Goal: Task Accomplishment & Management: Use online tool/utility

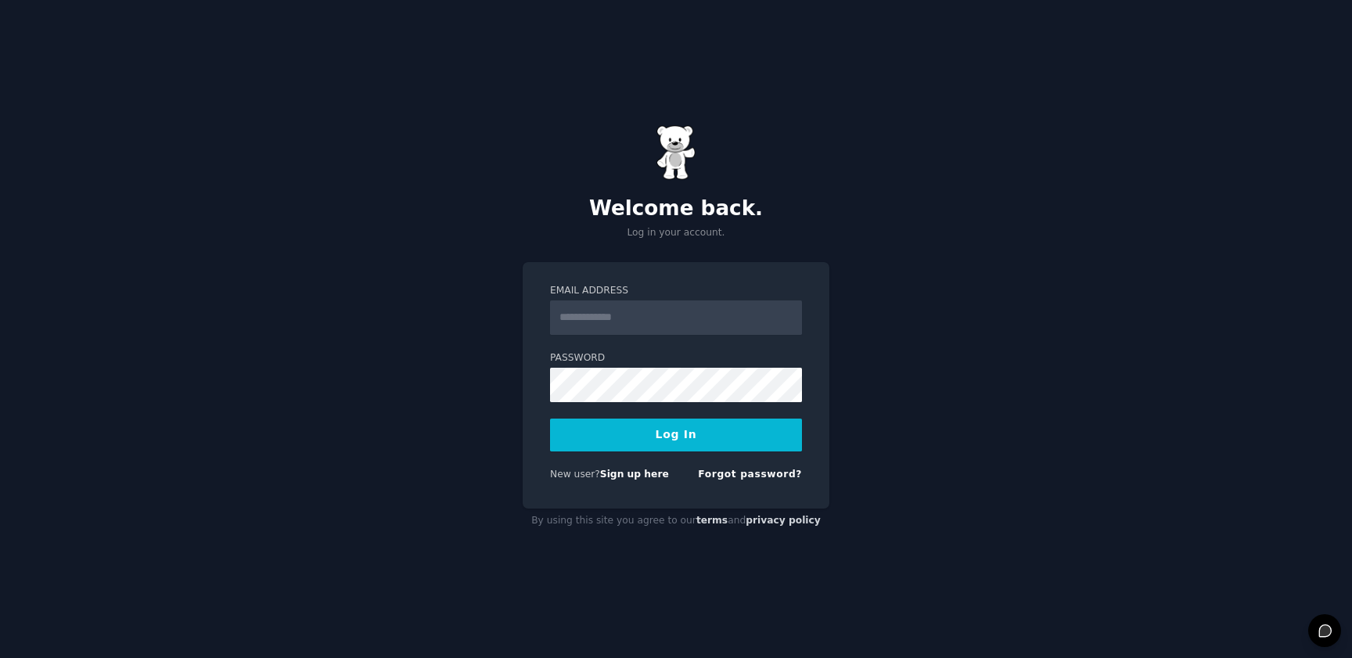
click at [670, 314] on input "Email Address" at bounding box center [676, 317] width 252 height 34
click at [699, 327] on input "Email Address" at bounding box center [676, 317] width 252 height 34
type input "**********"
click at [793, 463] on form "**********" at bounding box center [676, 385] width 252 height 203
click at [780, 477] on link "Forgot password?" at bounding box center [750, 474] width 104 height 11
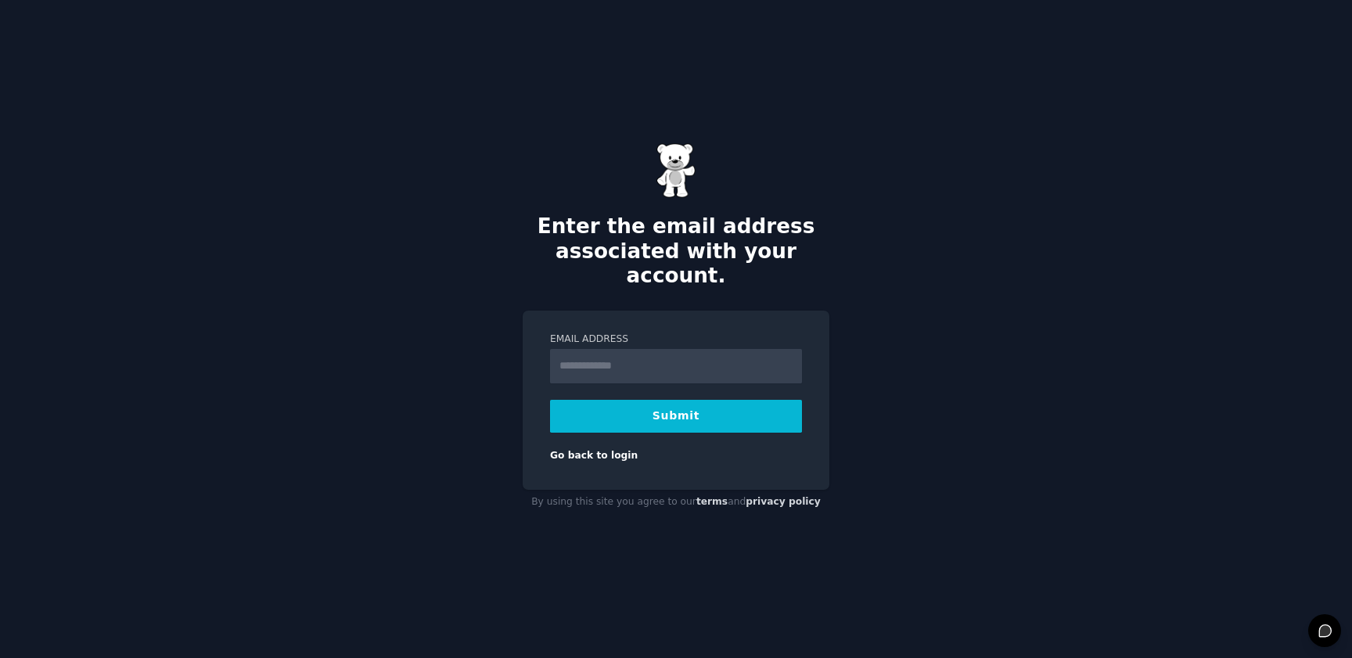
click at [619, 356] on input "Email Address" at bounding box center [676, 366] width 252 height 34
type input "**********"
click at [624, 406] on button "Submit" at bounding box center [676, 416] width 252 height 33
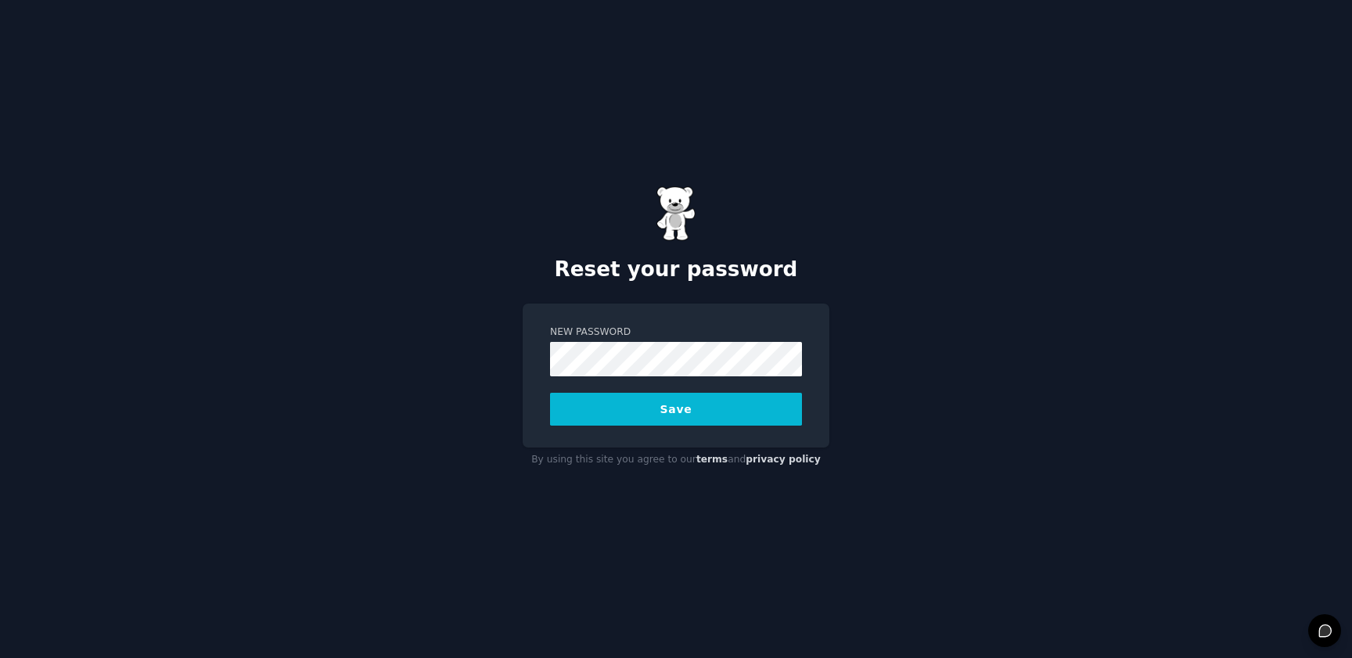
click at [686, 411] on button "Save" at bounding box center [676, 409] width 252 height 33
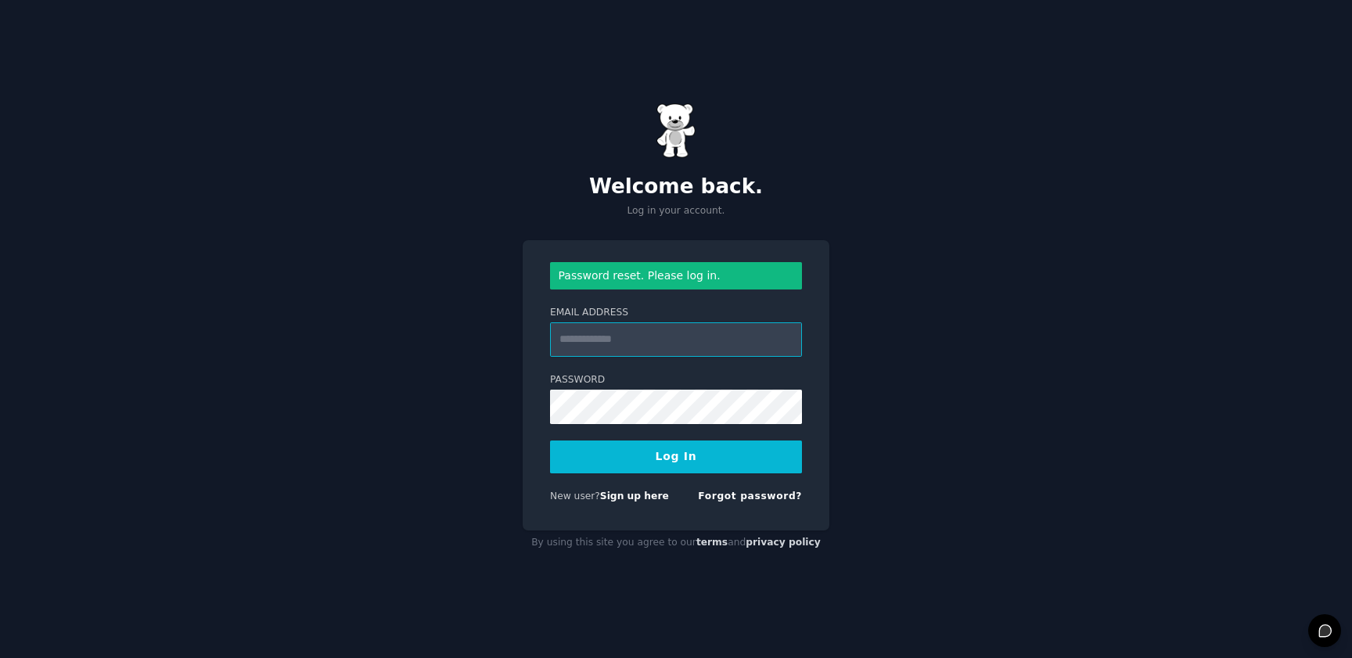
type input "**********"
click at [659, 465] on button "Log In" at bounding box center [676, 456] width 252 height 33
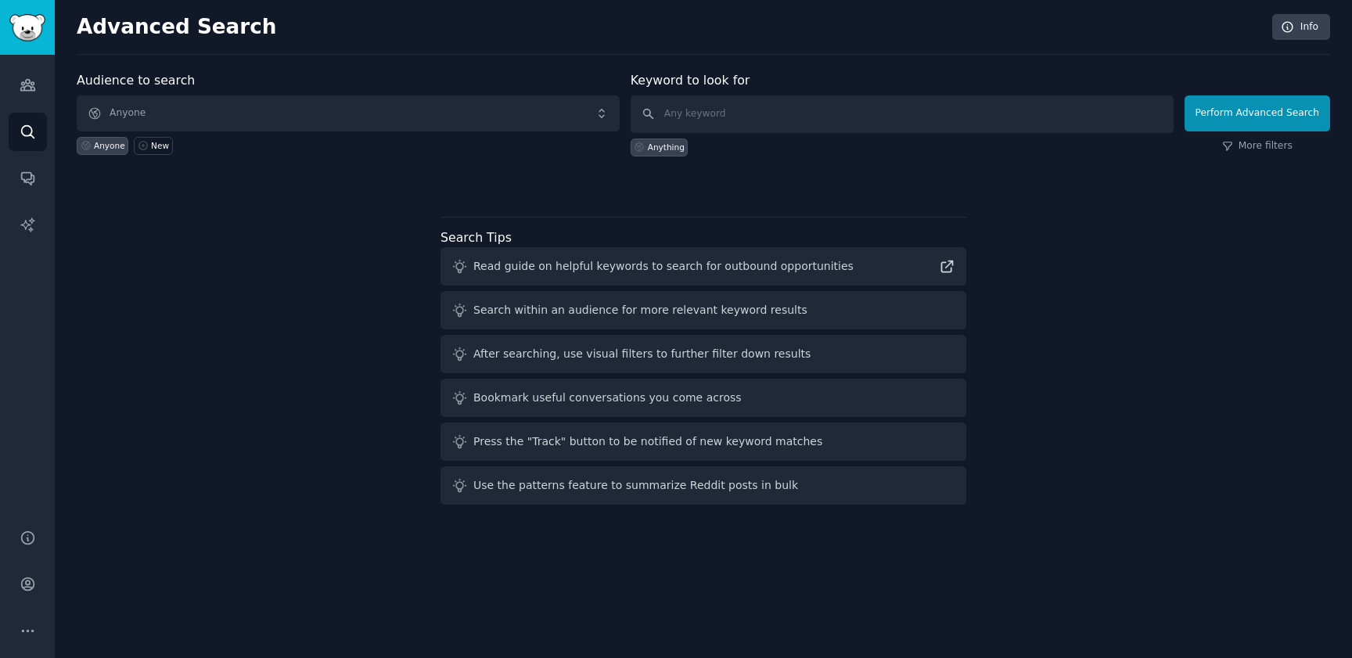
click at [844, 171] on div "Audience to search Anyone Anyone New Keyword to look for Anything Perform Advan…" at bounding box center [703, 130] width 1253 height 118
click at [28, 560] on div "Help Account More" at bounding box center [27, 584] width 55 height 148
click at [29, 583] on icon "Sidebar" at bounding box center [27, 584] width 13 height 13
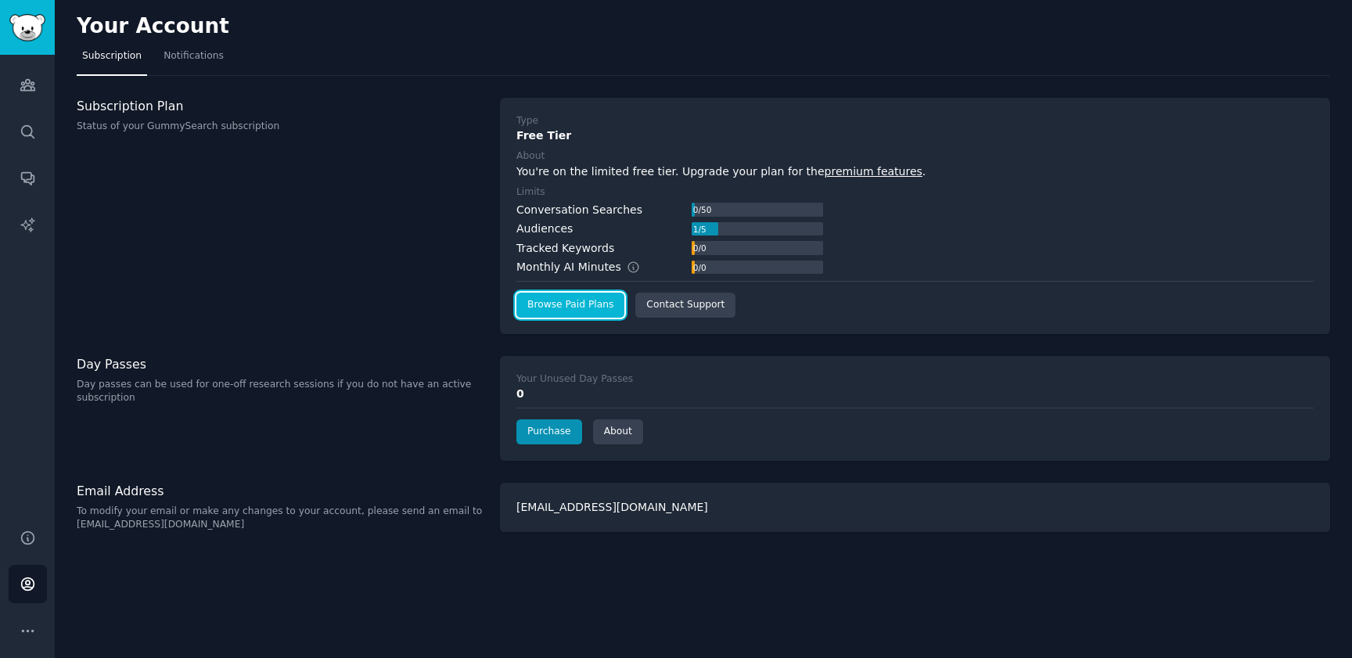
click at [586, 307] on link "Browse Paid Plans" at bounding box center [570, 305] width 108 height 25
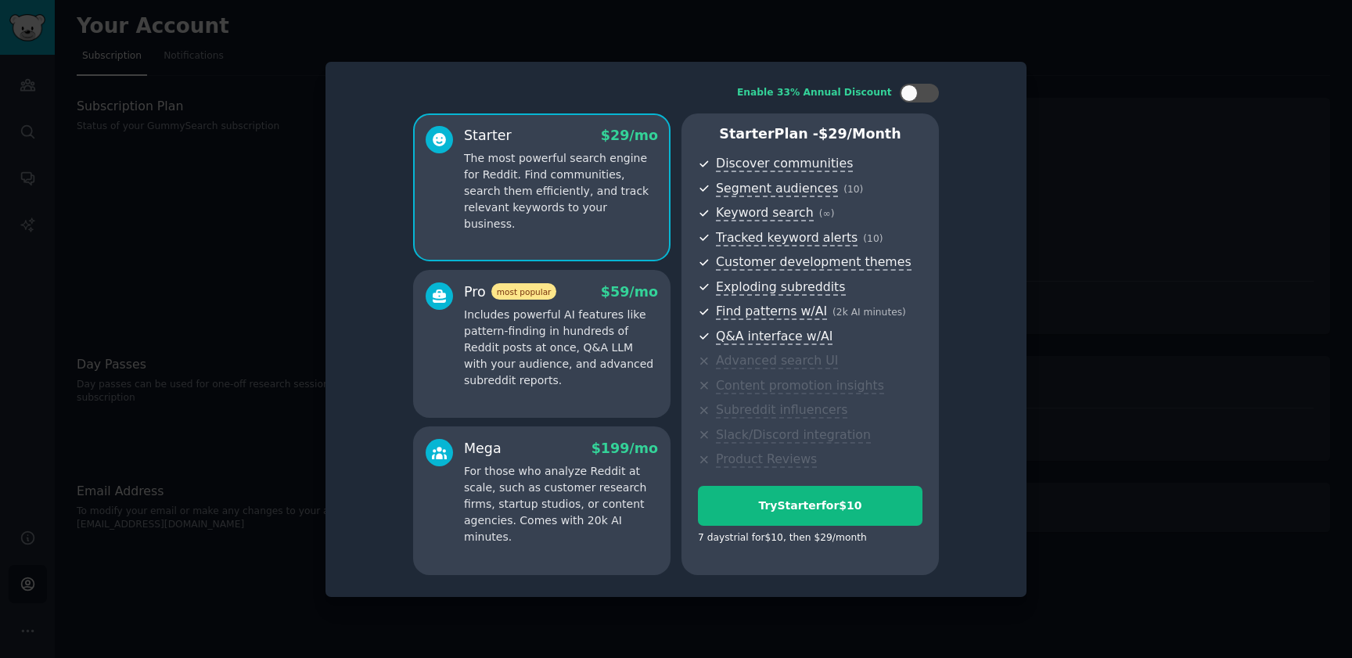
click at [552, 324] on p "Includes powerful AI features like pattern-finding in hundreds of Reddit posts …" at bounding box center [561, 348] width 194 height 82
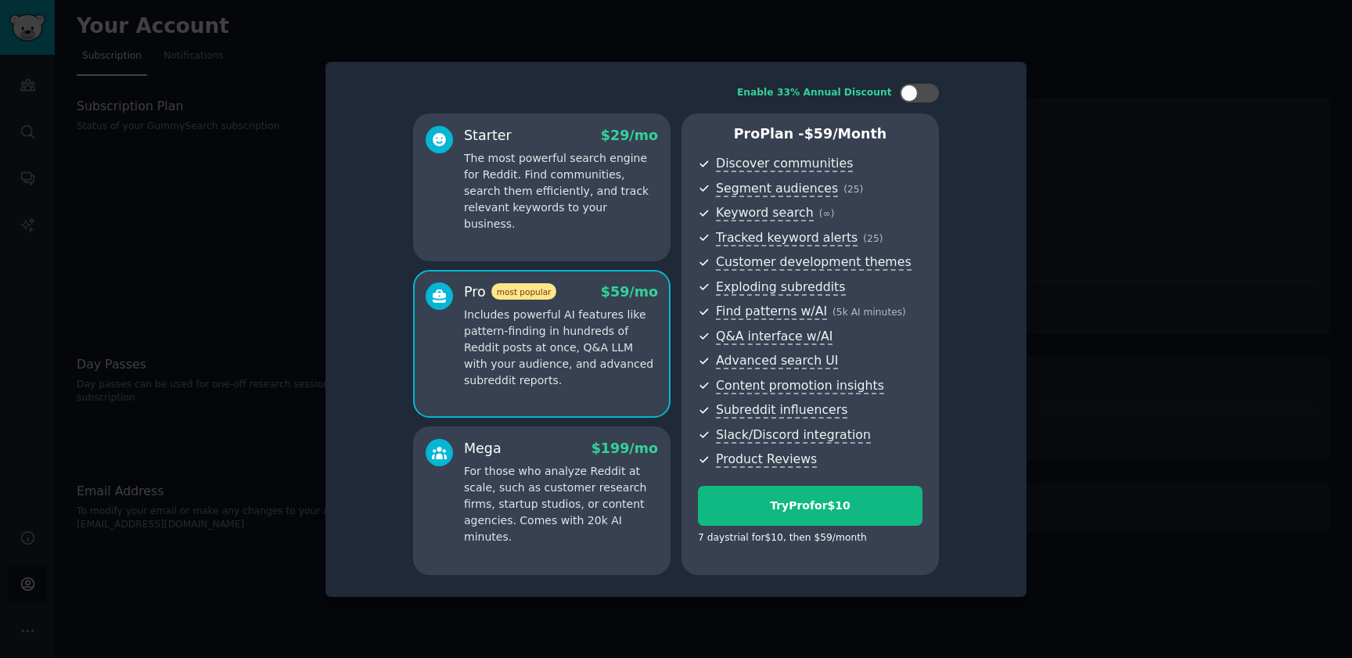
click at [536, 451] on div "Mega $ 199 /mo" at bounding box center [561, 449] width 194 height 20
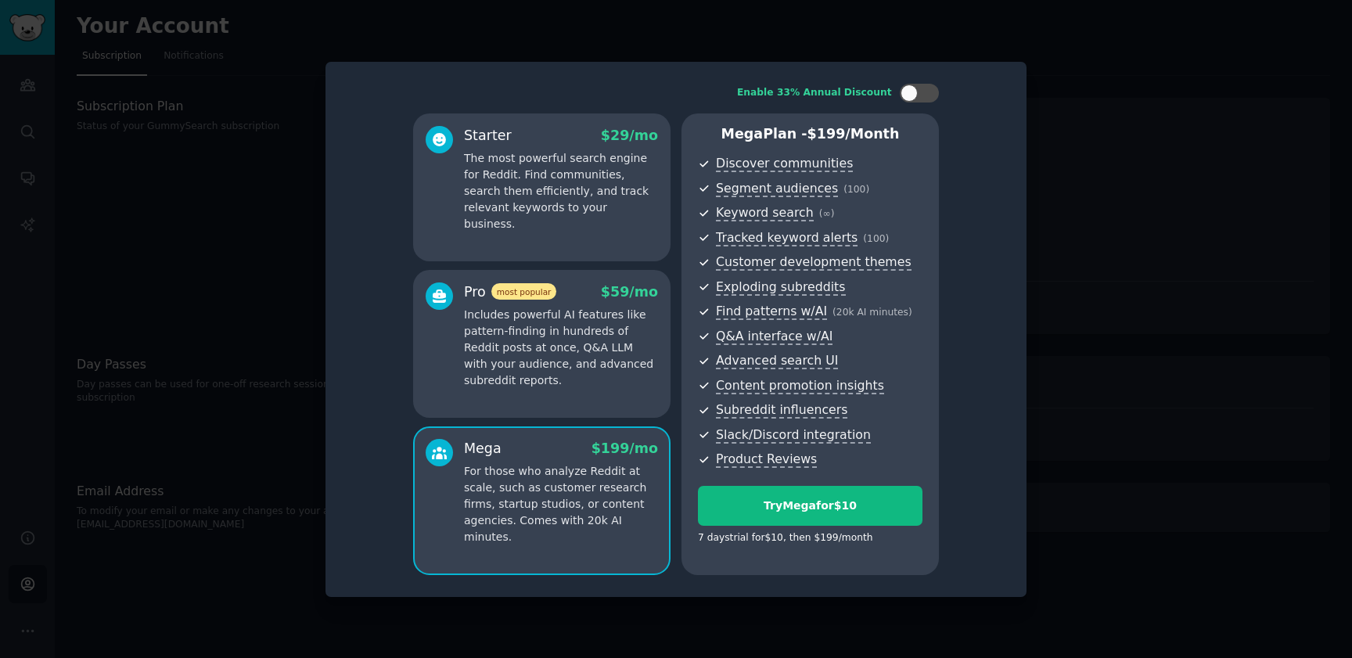
click at [562, 196] on p "The most powerful search engine for Reddit. Find communities, search them effic…" at bounding box center [561, 191] width 194 height 82
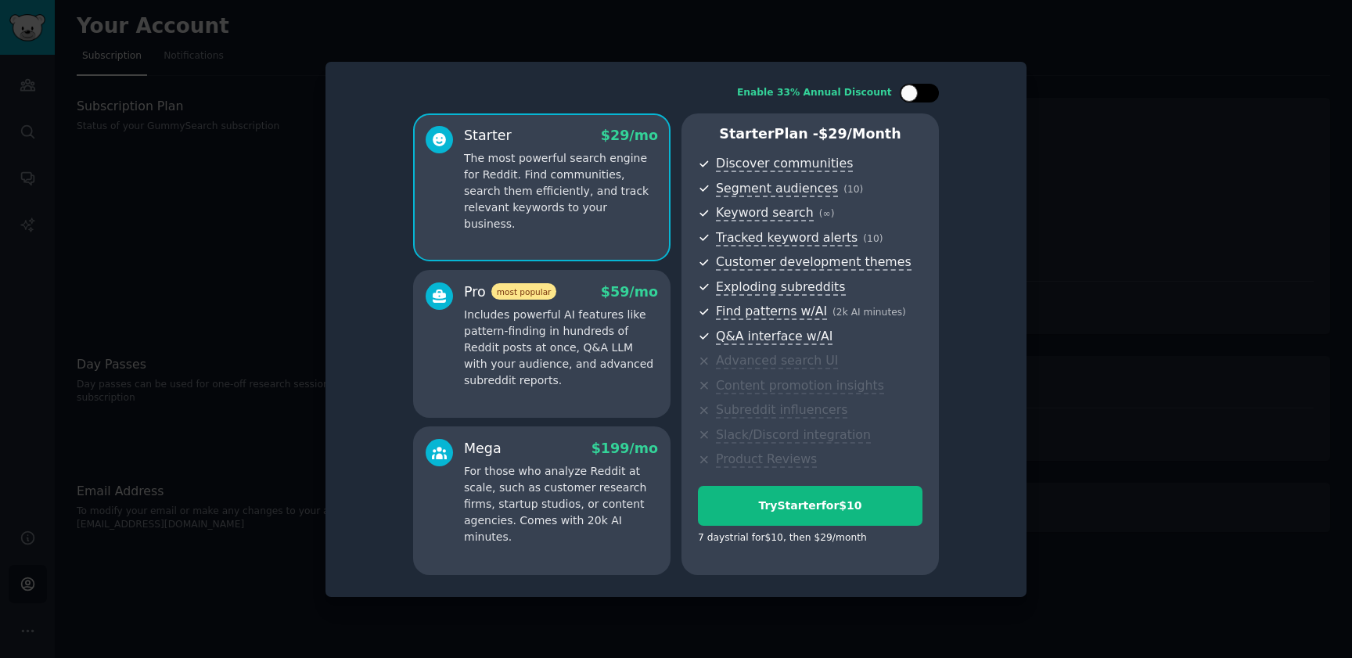
click at [925, 95] on div at bounding box center [927, 93] width 8 height 8
click at [925, 95] on div at bounding box center [929, 92] width 17 height 17
checkbox input "false"
click at [1161, 246] on div at bounding box center [676, 329] width 1352 height 658
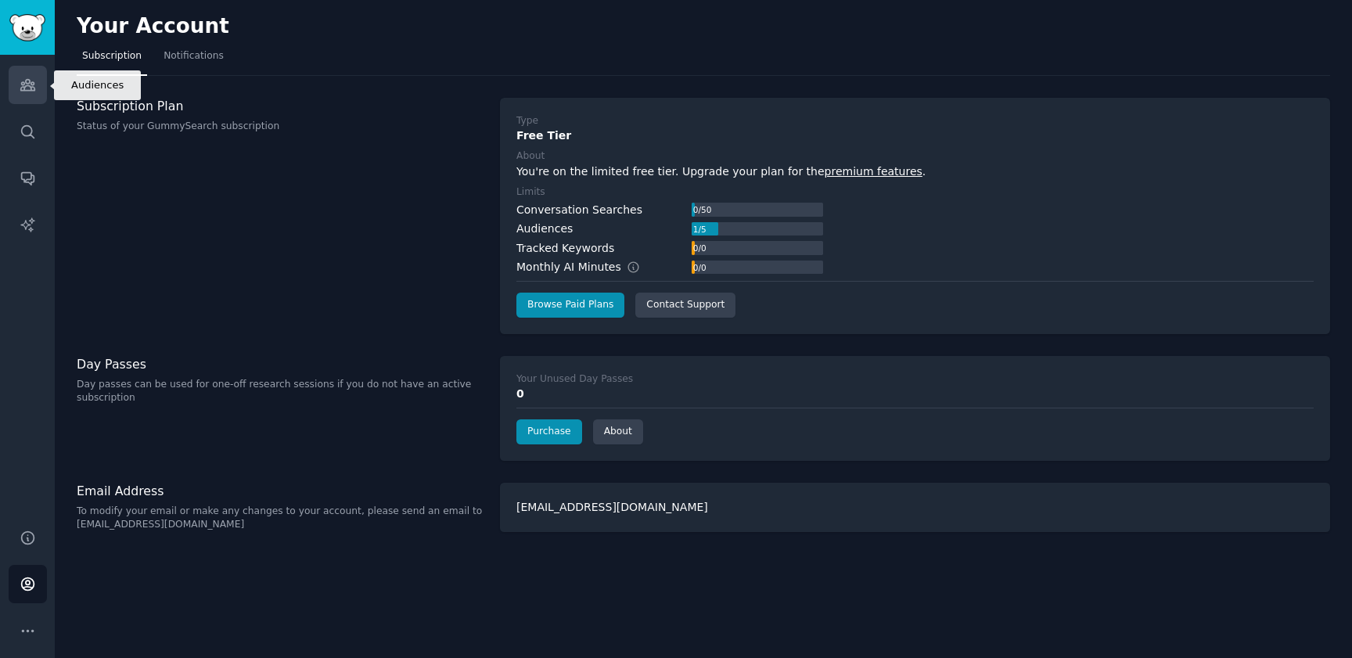
click at [28, 93] on link "Audiences" at bounding box center [28, 85] width 38 height 38
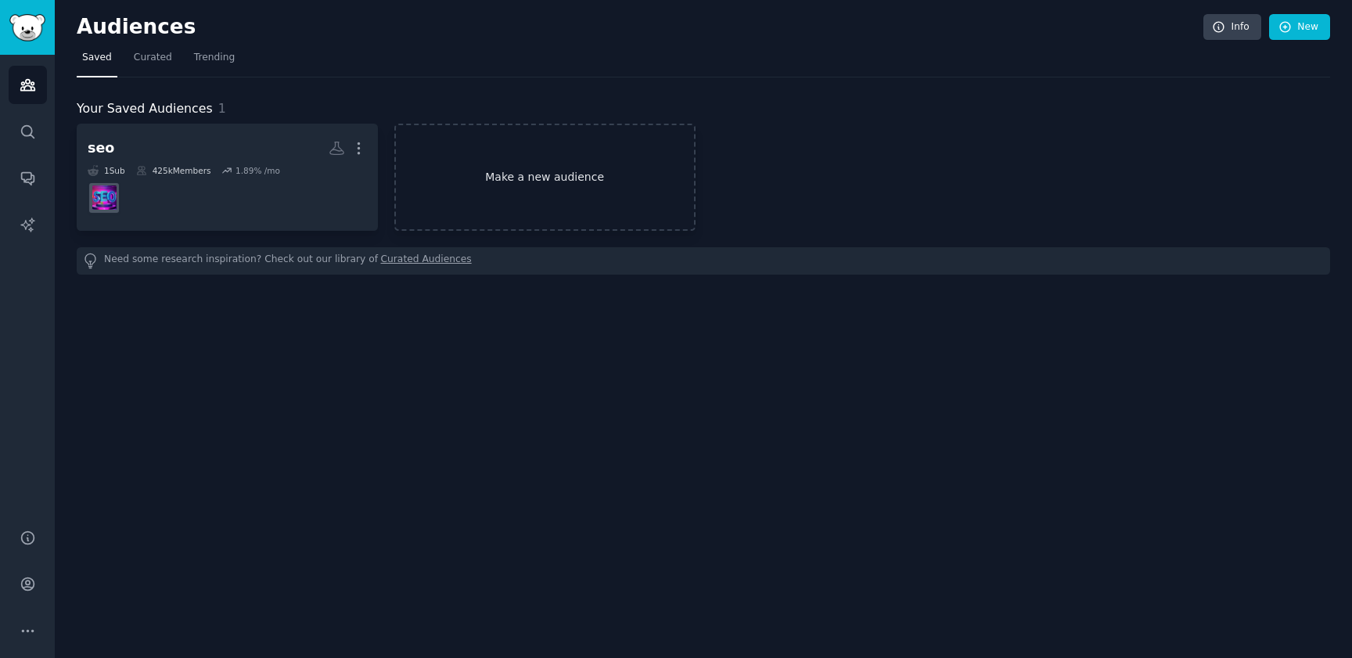
click at [492, 159] on link "Make a new audience" at bounding box center [544, 177] width 301 height 107
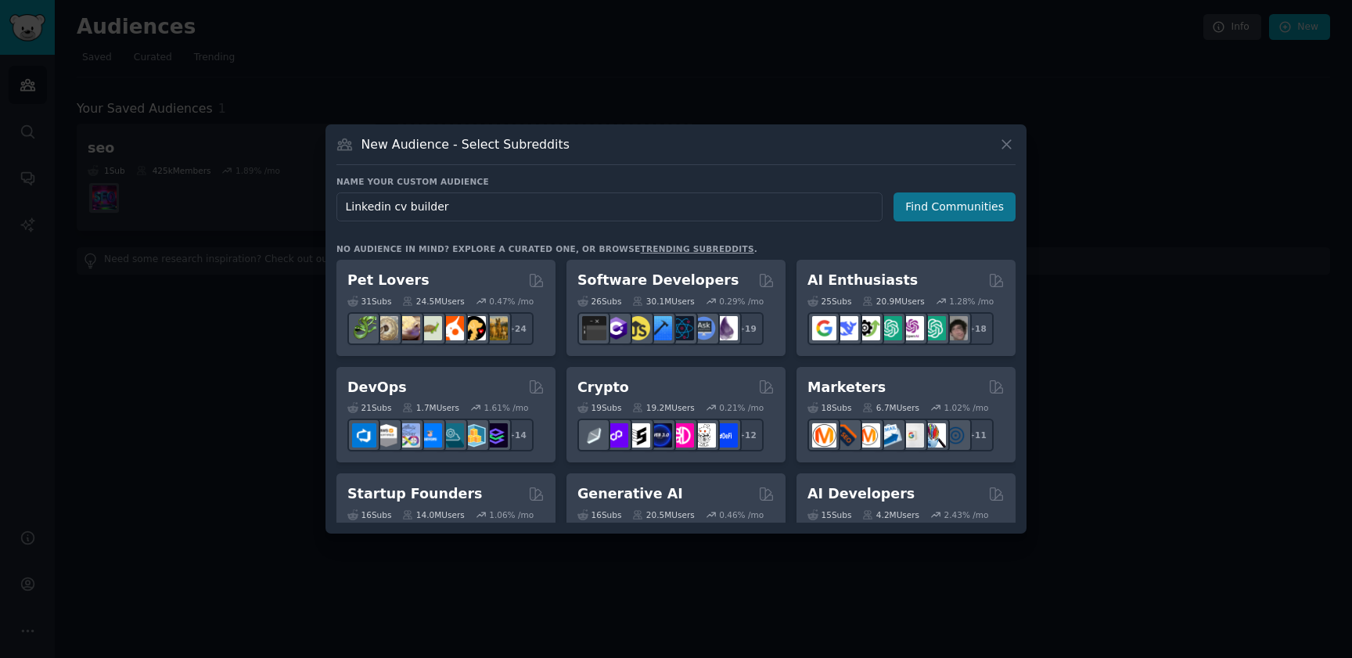
type input "Linkedin cv builder"
click at [961, 203] on button "Find Communities" at bounding box center [954, 206] width 122 height 29
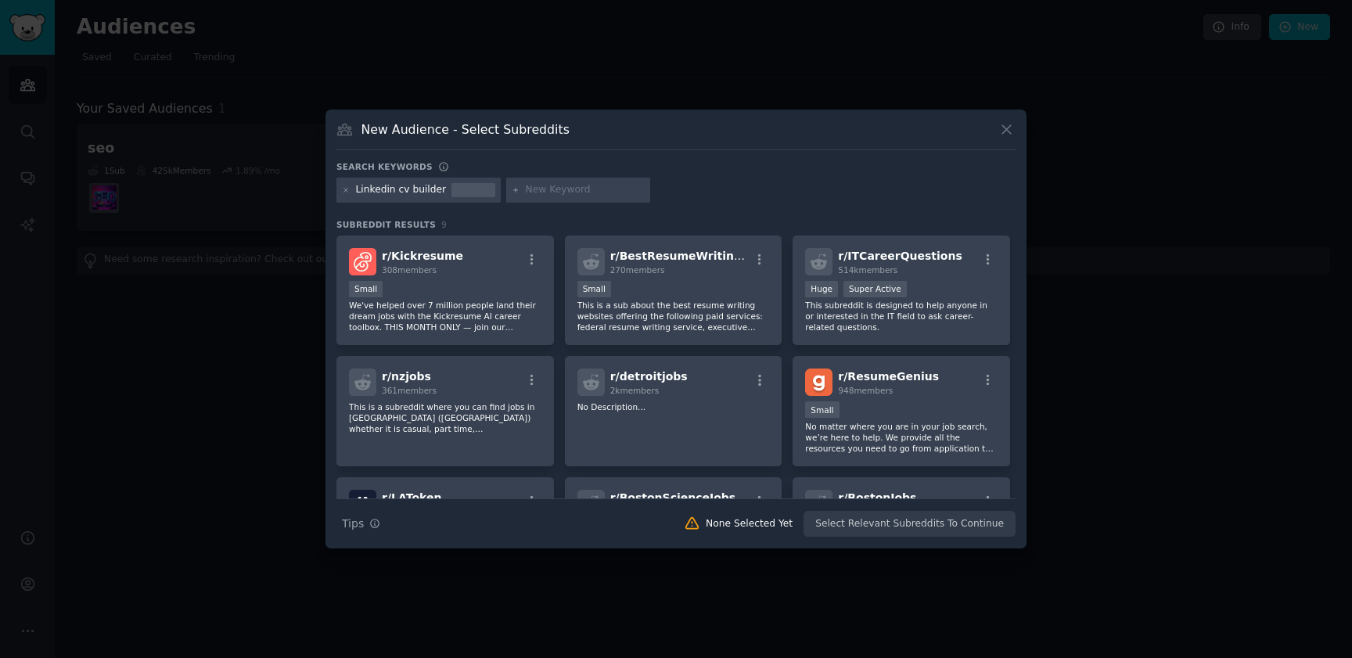
click at [407, 189] on div "Linkedin cv builder" at bounding box center [401, 190] width 91 height 14
click at [404, 189] on div "Linkedin cv builder" at bounding box center [401, 190] width 91 height 14
click at [347, 188] on icon at bounding box center [346, 190] width 4 height 4
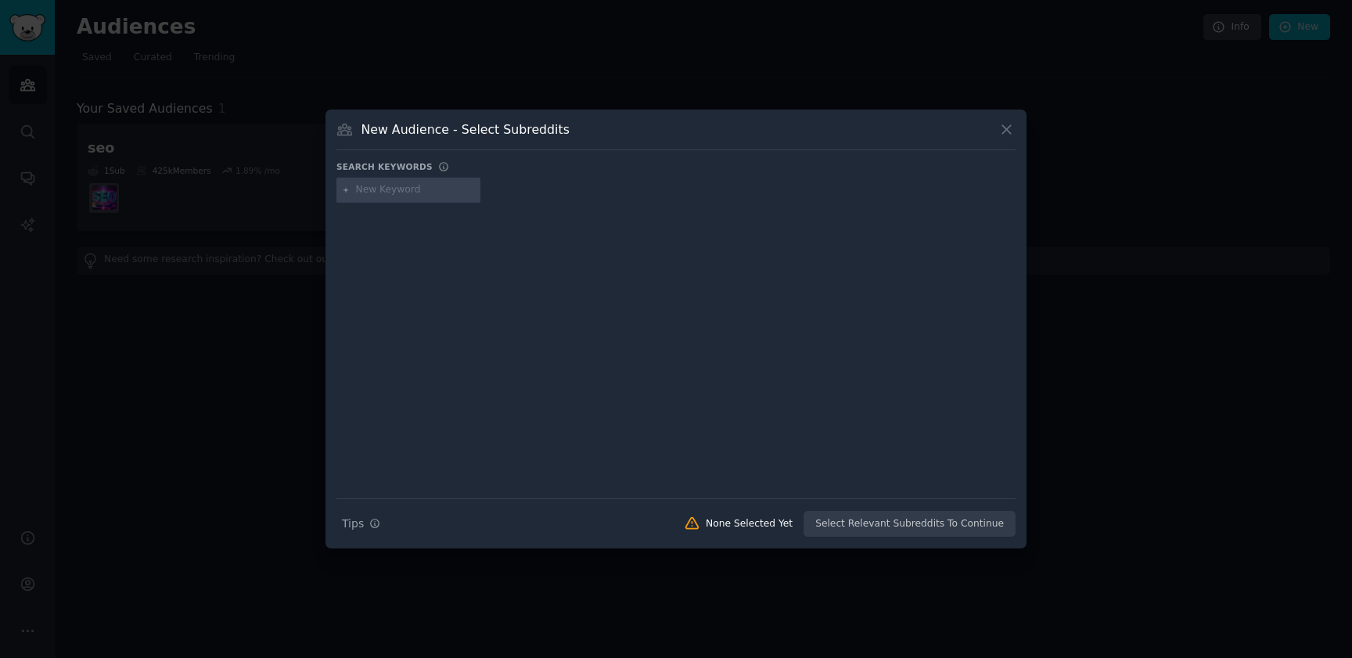
click at [390, 190] on input "text" at bounding box center [415, 190] width 119 height 14
type input "Linkedin resume"
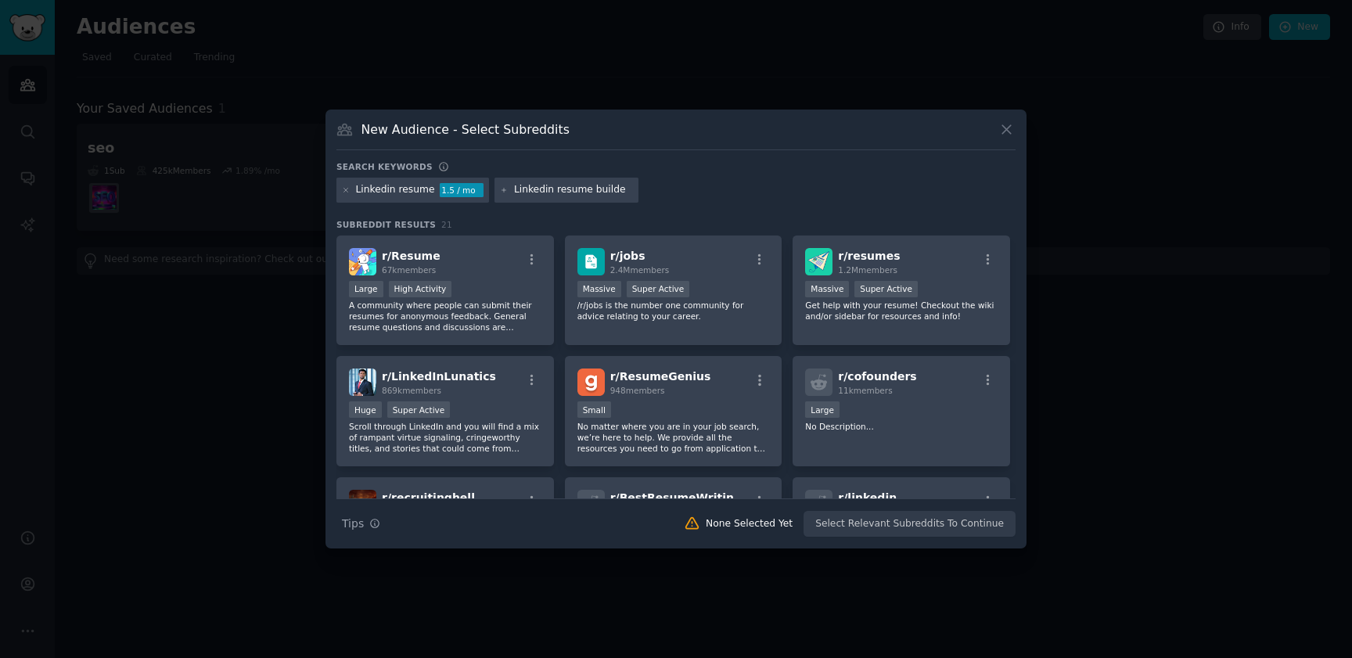
type input "Linkedin resume builder"
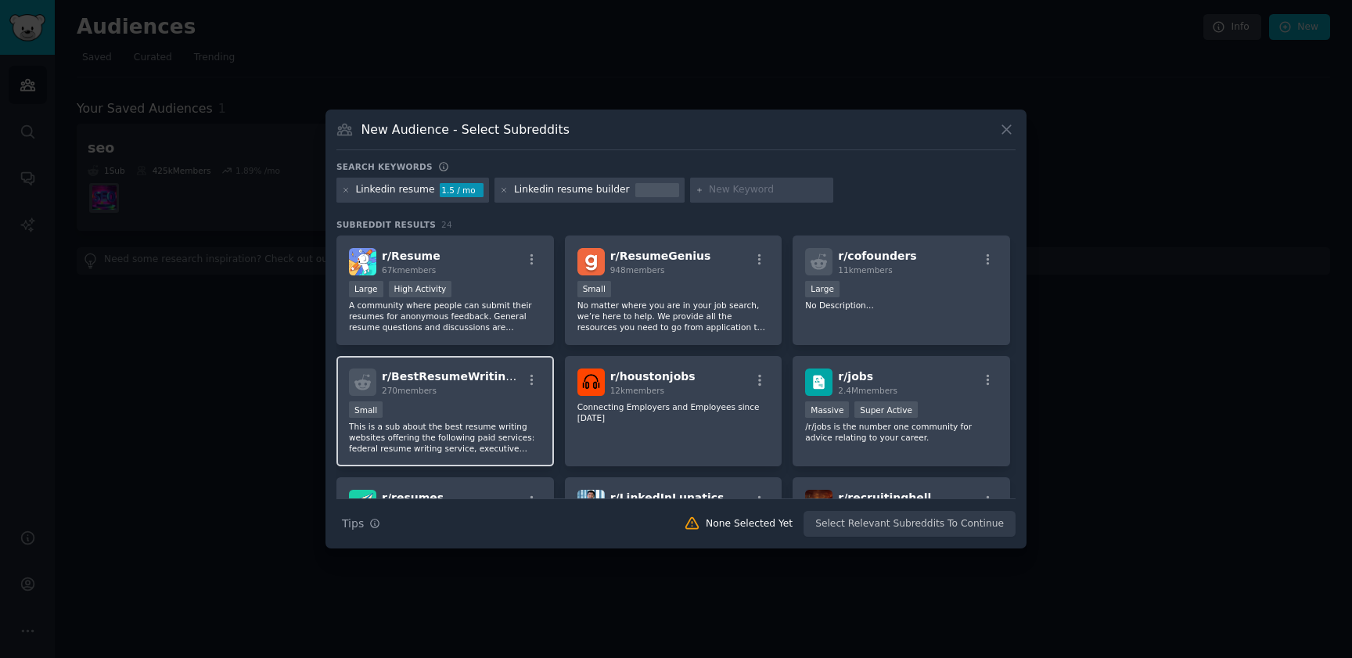
scroll to position [275, 0]
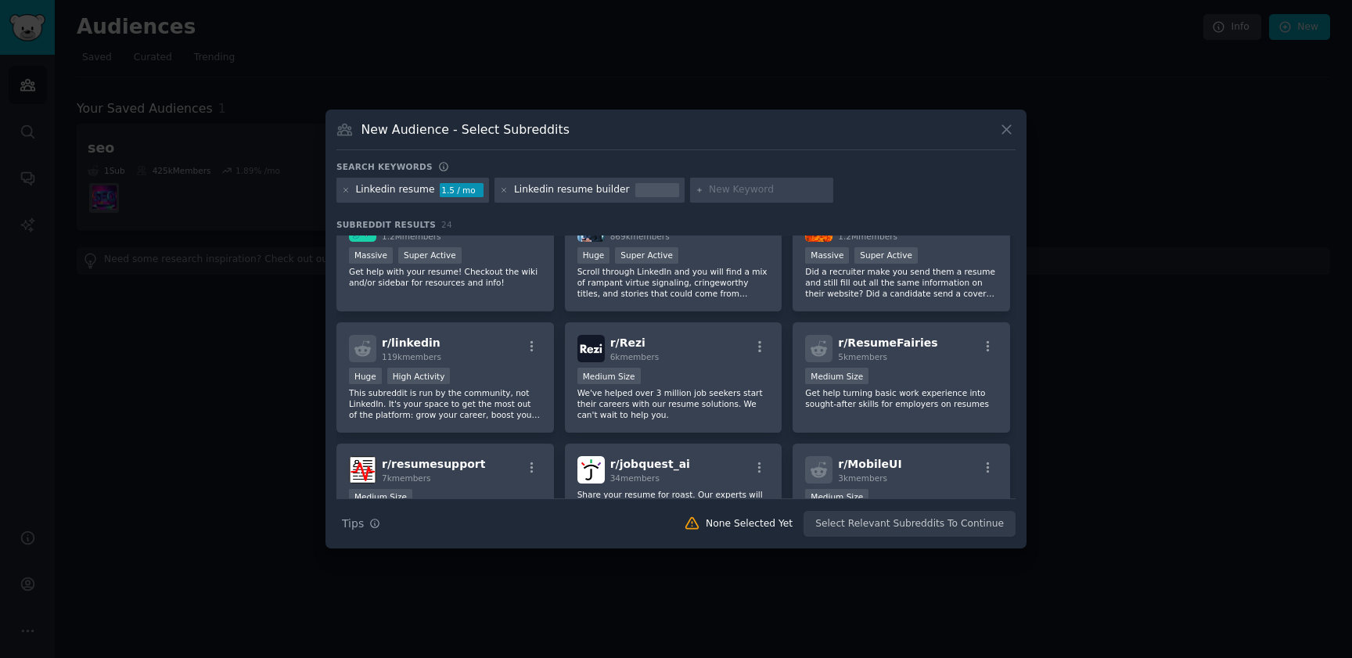
click at [566, 189] on div "Linkedin resume builder" at bounding box center [572, 190] width 116 height 14
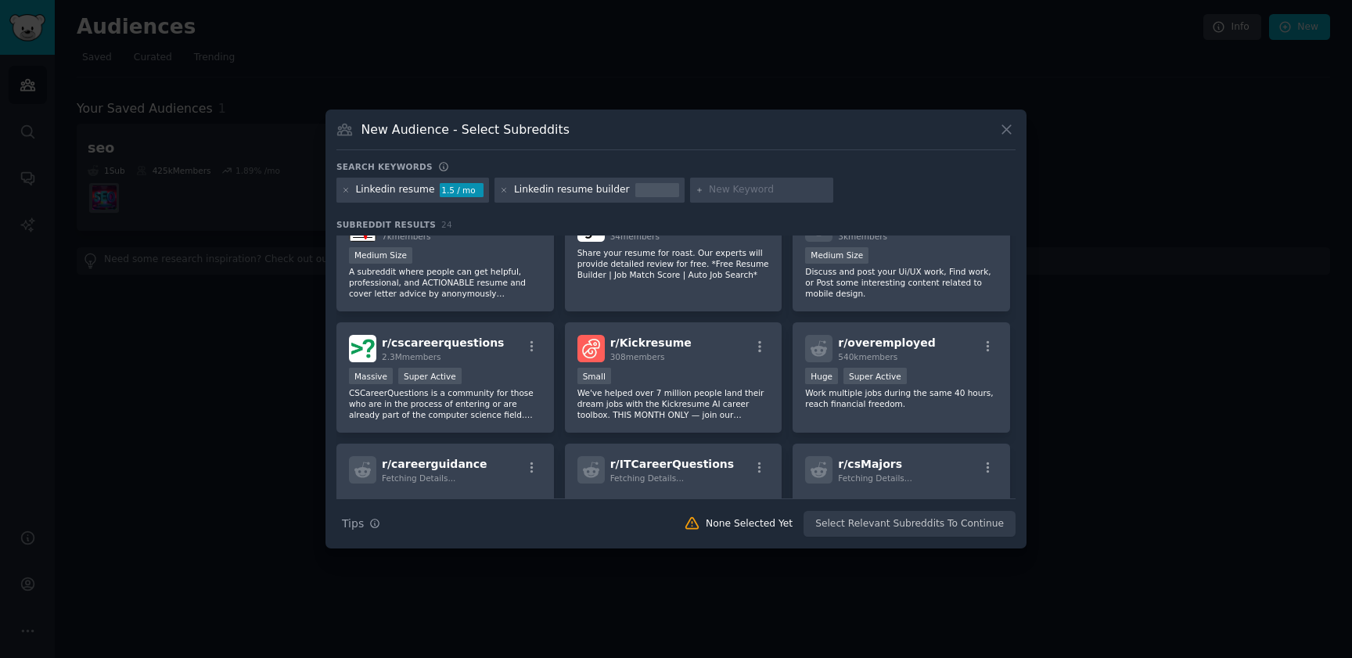
scroll to position [0, 0]
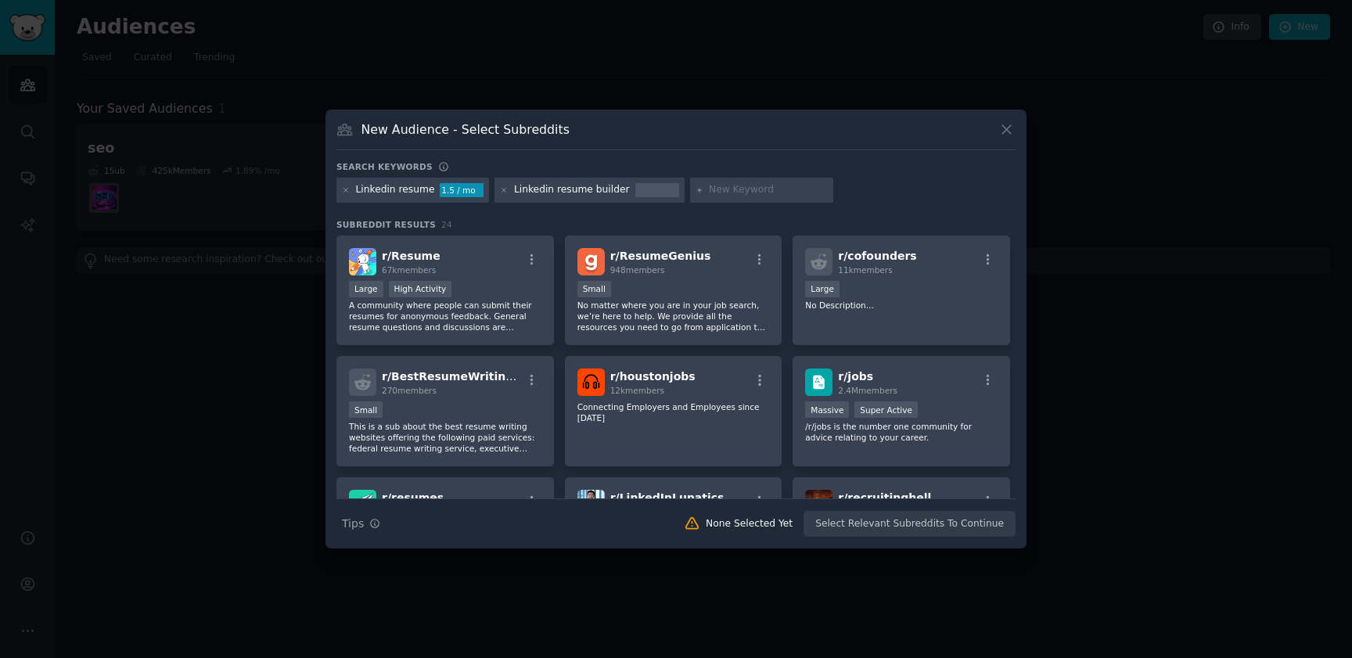
click at [383, 193] on div "Linkedin resume" at bounding box center [395, 190] width 79 height 14
click at [500, 194] on div at bounding box center [504, 190] width 9 height 14
click at [561, 194] on div "Linkedin resume builder" at bounding box center [572, 190] width 116 height 14
click at [383, 194] on div "Linkedin resume" at bounding box center [395, 190] width 79 height 14
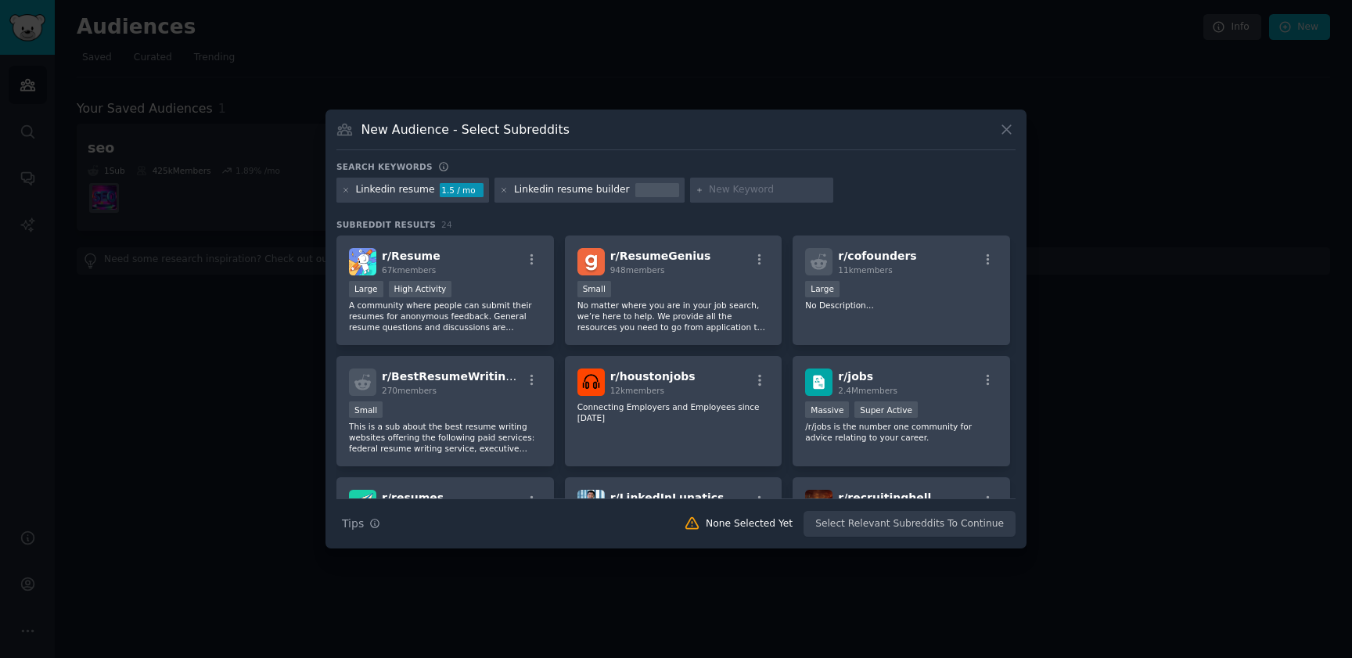
click at [572, 190] on div "Linkedin resume builder" at bounding box center [572, 190] width 116 height 14
click at [648, 194] on div at bounding box center [657, 190] width 44 height 14
click at [799, 196] on input "text" at bounding box center [768, 190] width 119 height 14
click at [881, 215] on div "Search keywords Linkedin resume 1.5 / mo Linkedin resume builder Subreddit Resu…" at bounding box center [675, 349] width 679 height 376
click at [398, 192] on div "Linkedin resume" at bounding box center [395, 190] width 79 height 14
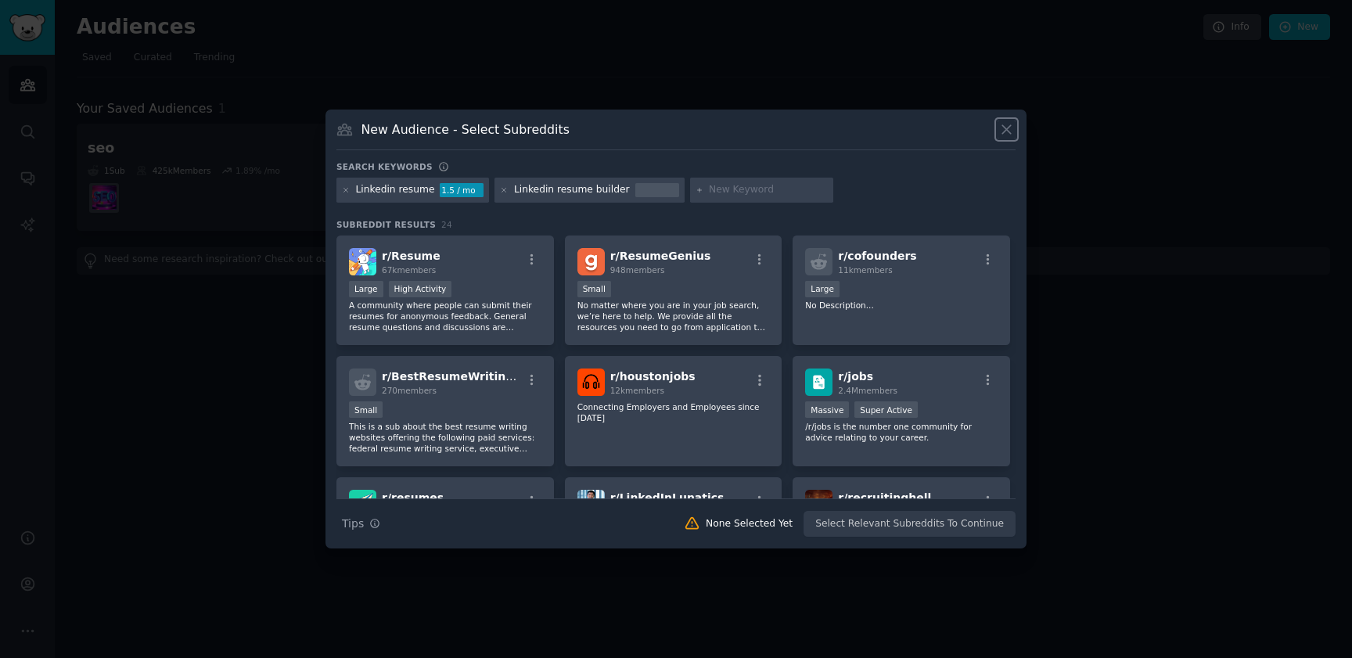
click at [1008, 129] on icon at bounding box center [1006, 129] width 16 height 16
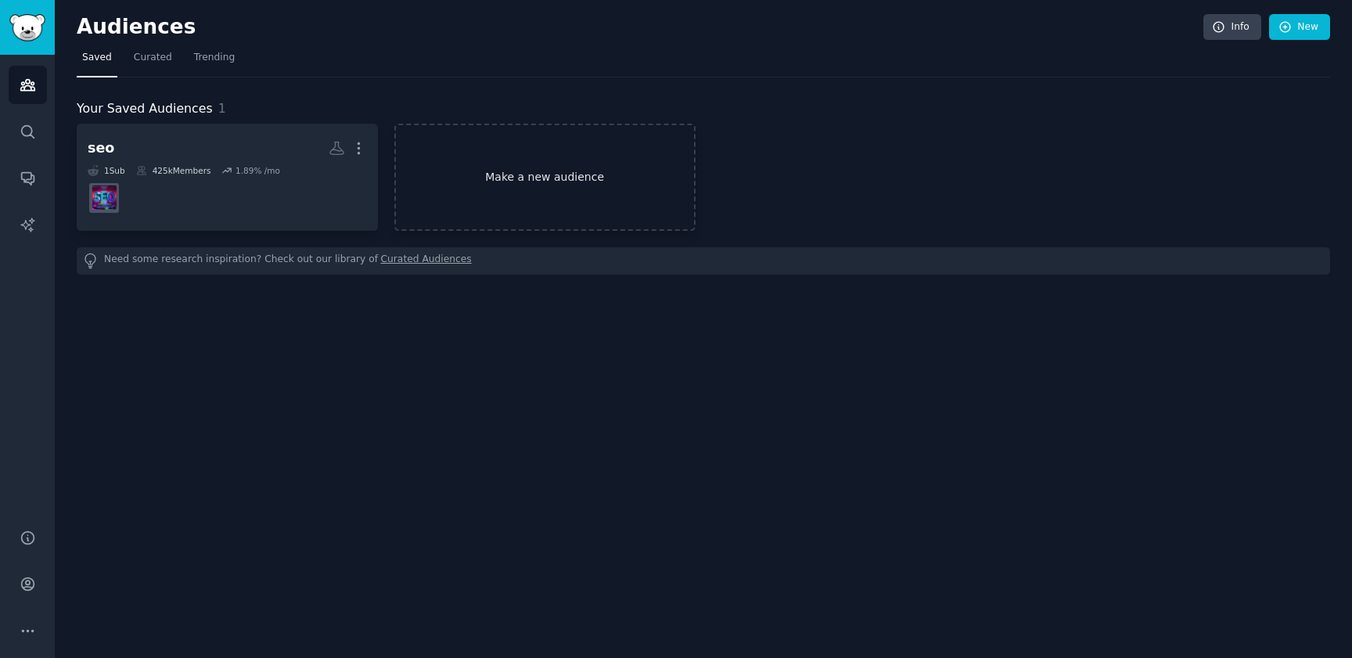
click at [566, 168] on link "Make a new audience" at bounding box center [544, 177] width 301 height 107
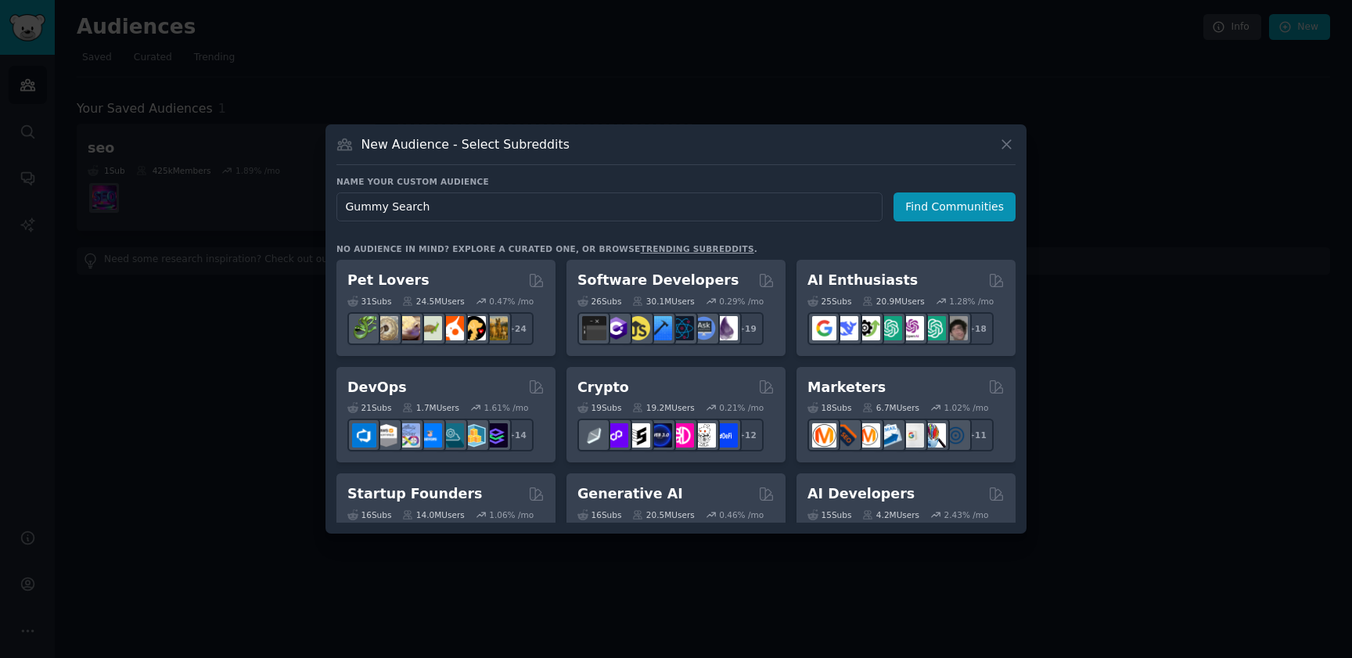
drag, startPoint x: 492, startPoint y: 215, endPoint x: 305, endPoint y: 207, distance: 187.1
click at [305, 207] on div "​ New Audience - Select Subreddits Name your custom audience Audience Name Gumm…" at bounding box center [675, 329] width 1341 height 658
type input "Linkedin resume"
click at [972, 209] on button "Find Communities" at bounding box center [954, 206] width 122 height 29
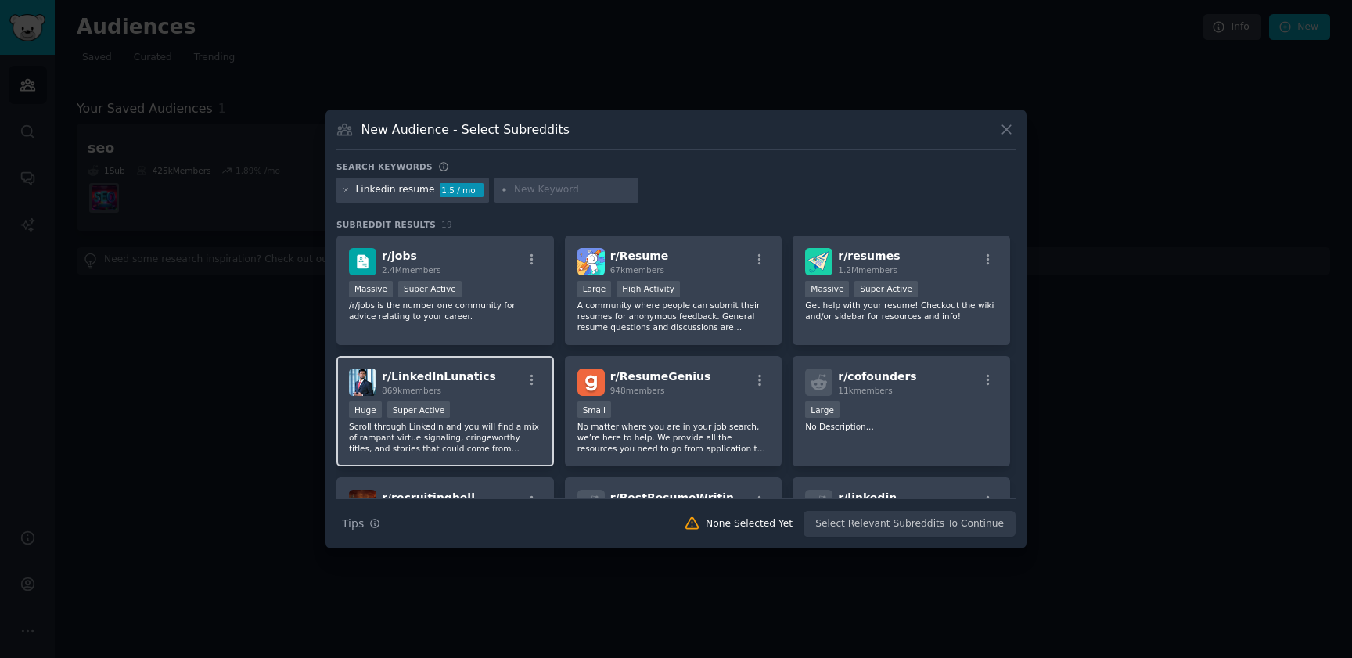
click at [463, 438] on p "Scroll through LinkedIn and you will find a mix of rampant virtue signaling, cr…" at bounding box center [445, 437] width 192 height 33
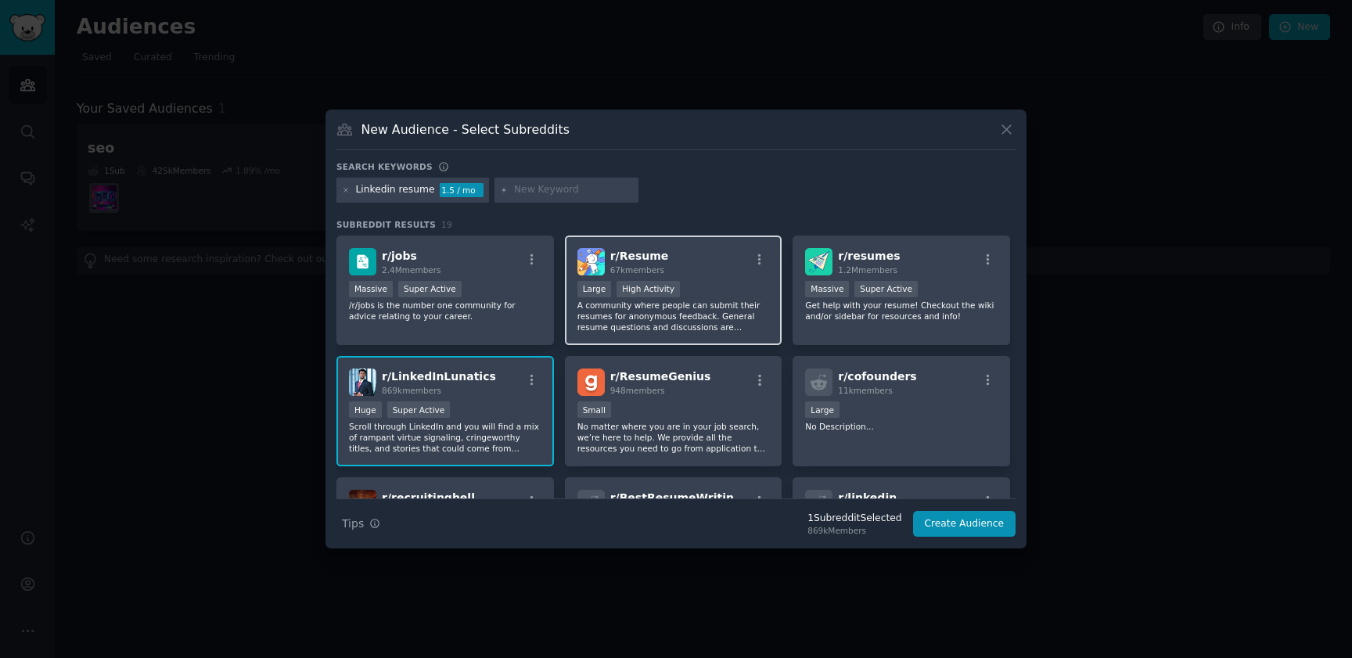
click at [670, 326] on p "A community where people can submit their resumes for anonymous feedback. Gener…" at bounding box center [673, 316] width 192 height 33
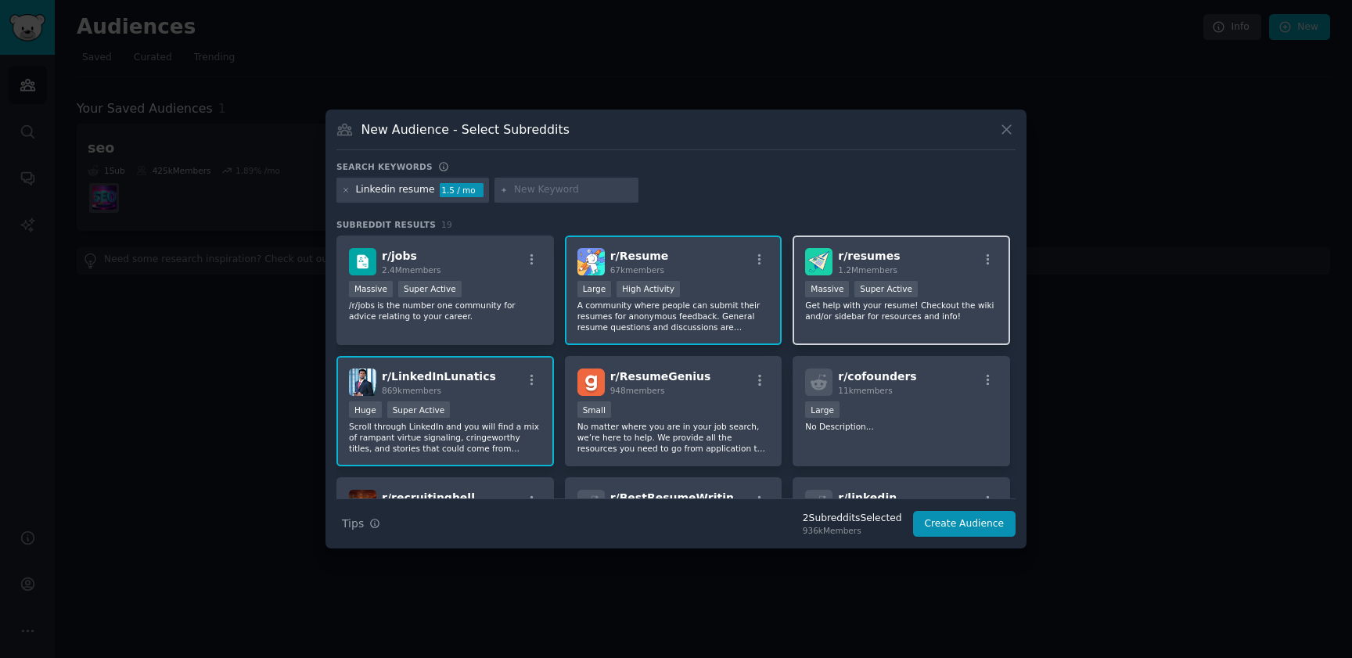
click at [899, 307] on p "Get help with your resume! Checkout the wiki and/or sidebar for resources and i…" at bounding box center [901, 311] width 192 height 22
click at [997, 523] on button "Create Audience" at bounding box center [964, 524] width 103 height 27
